Goal: Information Seeking & Learning: Learn about a topic

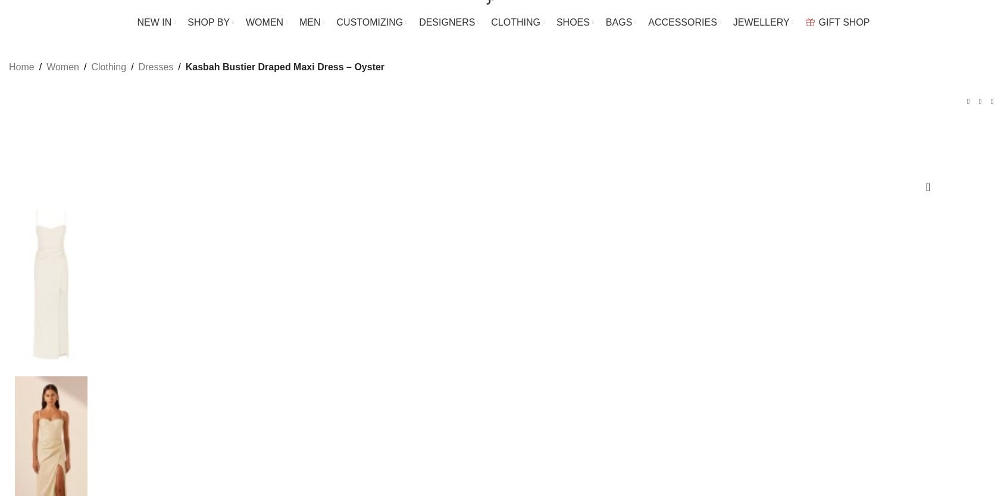
scroll to position [179, 0]
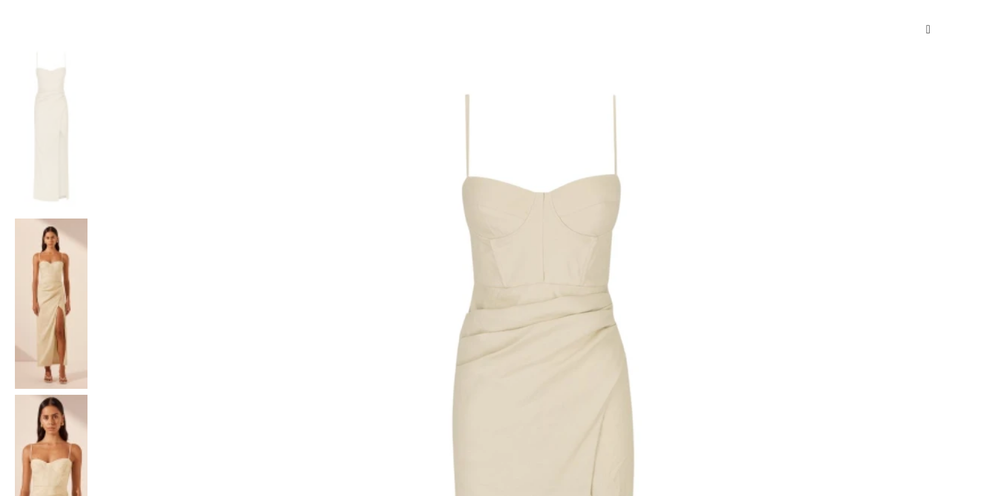
click at [87, 218] on img at bounding box center [51, 303] width 73 height 170
click at [87, 395] on img at bounding box center [51, 480] width 73 height 170
click at [87, 218] on img at bounding box center [51, 303] width 73 height 170
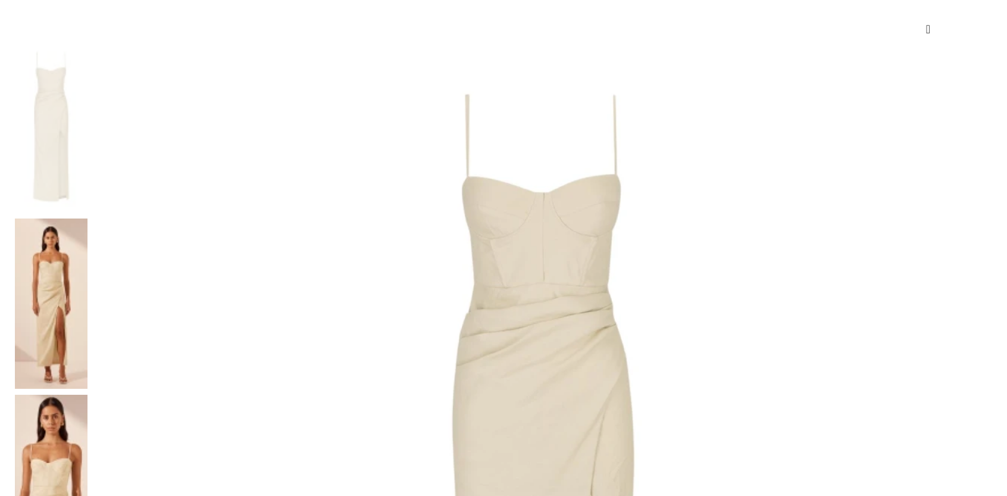
click at [87, 395] on img at bounding box center [51, 480] width 73 height 170
drag, startPoint x: 540, startPoint y: 172, endPoint x: 527, endPoint y: 204, distance: 33.9
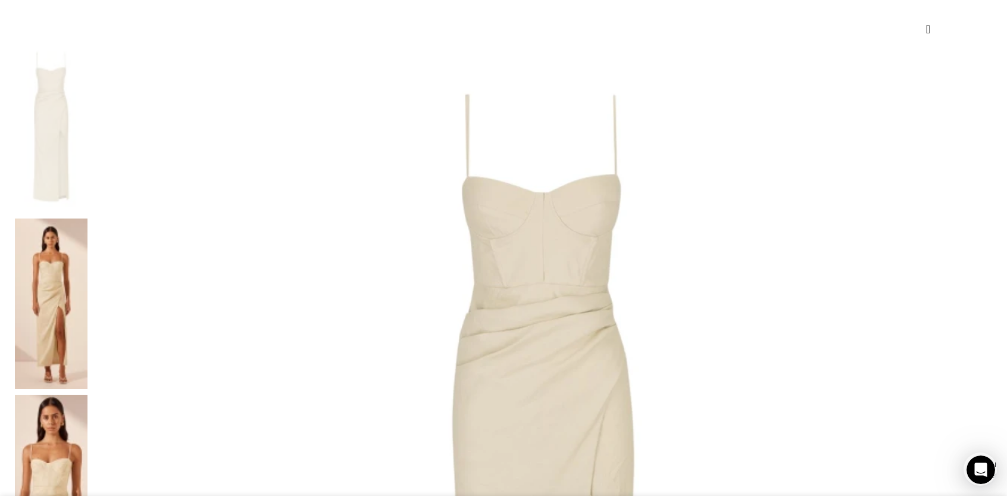
click at [539, 172] on img at bounding box center [542, 491] width 899 height 899
click at [431, 299] on img at bounding box center [542, 491] width 899 height 899
